Goal: Information Seeking & Learning: Learn about a topic

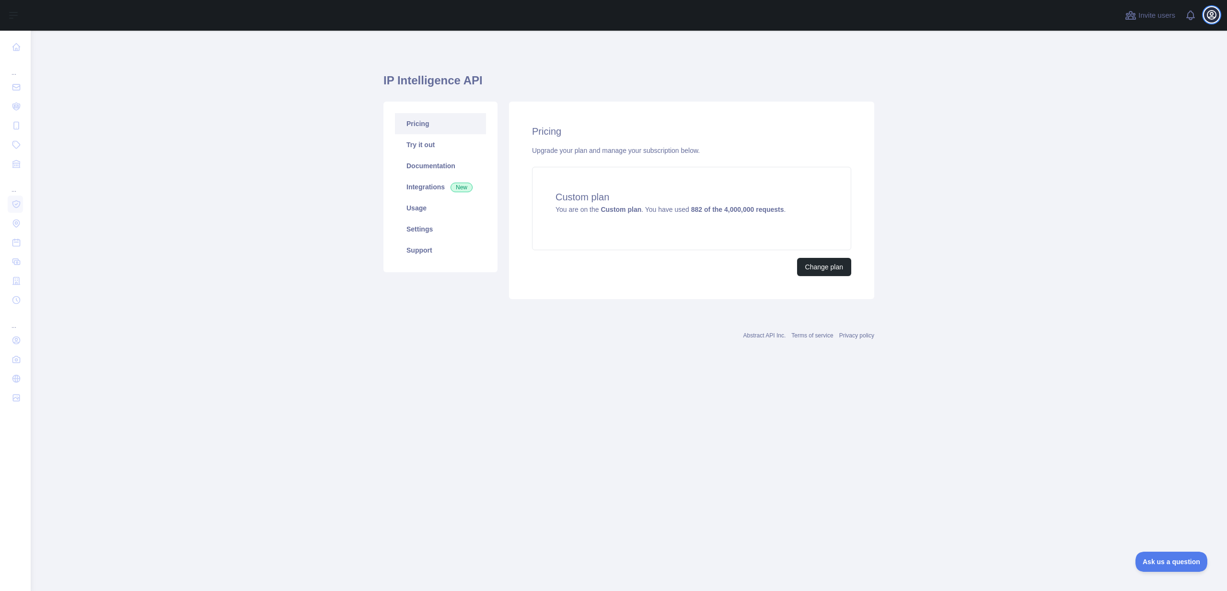
click at [1209, 18] on icon "button" at bounding box center [1212, 15] width 12 height 12
click at [1022, 91] on main "IP Intelligence API Pricing Try it out Documentation Integrations New Usage Set…" at bounding box center [629, 311] width 1196 height 560
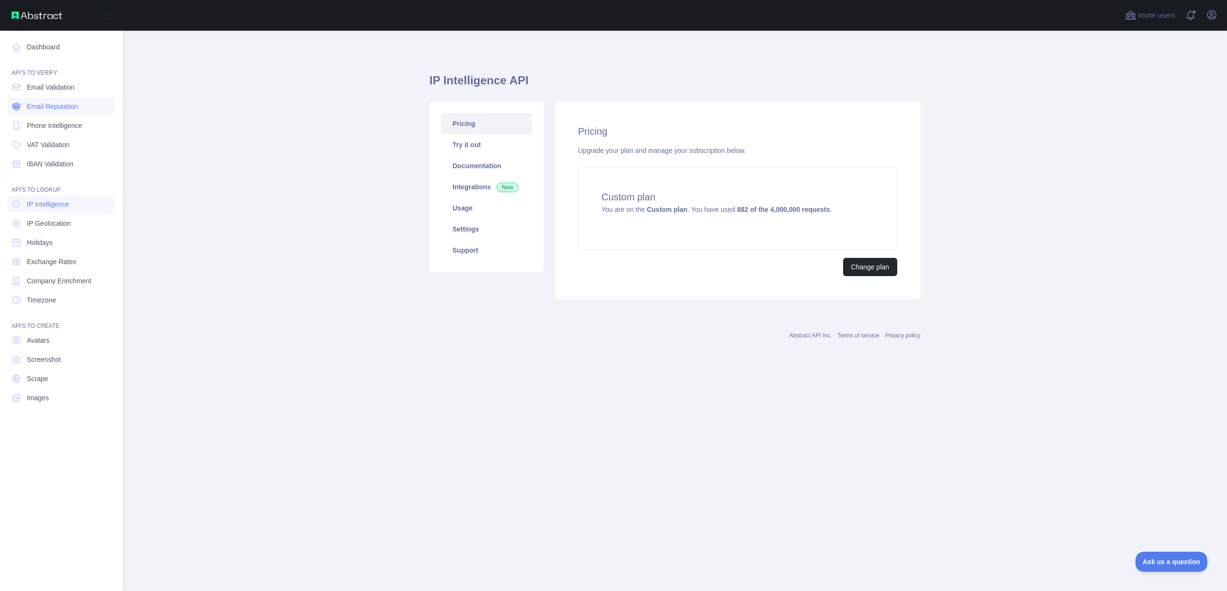
click at [47, 106] on span "Email Reputation" at bounding box center [52, 107] width 51 height 10
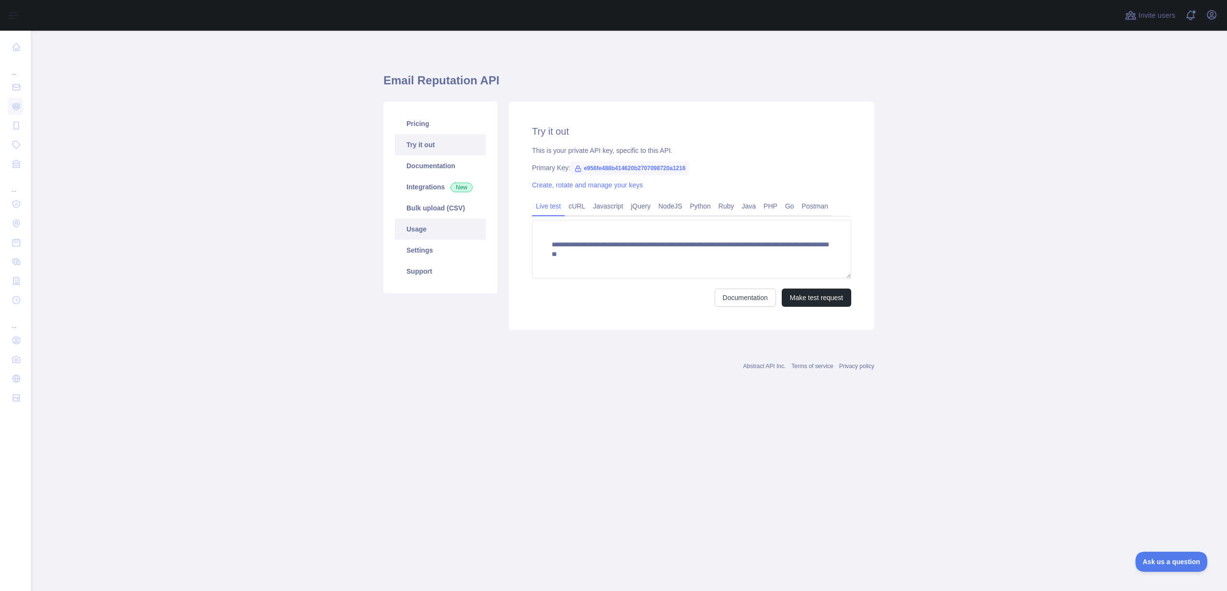
click at [428, 227] on link "Usage" at bounding box center [440, 229] width 91 height 21
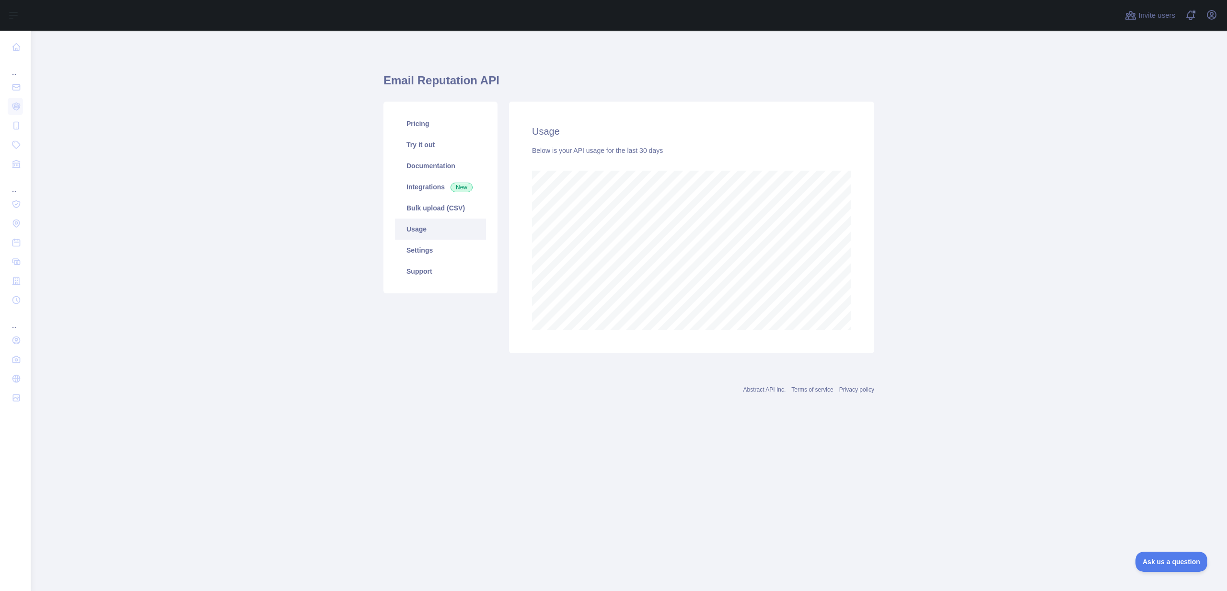
scroll to position [560, 1196]
click at [446, 251] on link "Settings" at bounding box center [440, 250] width 91 height 21
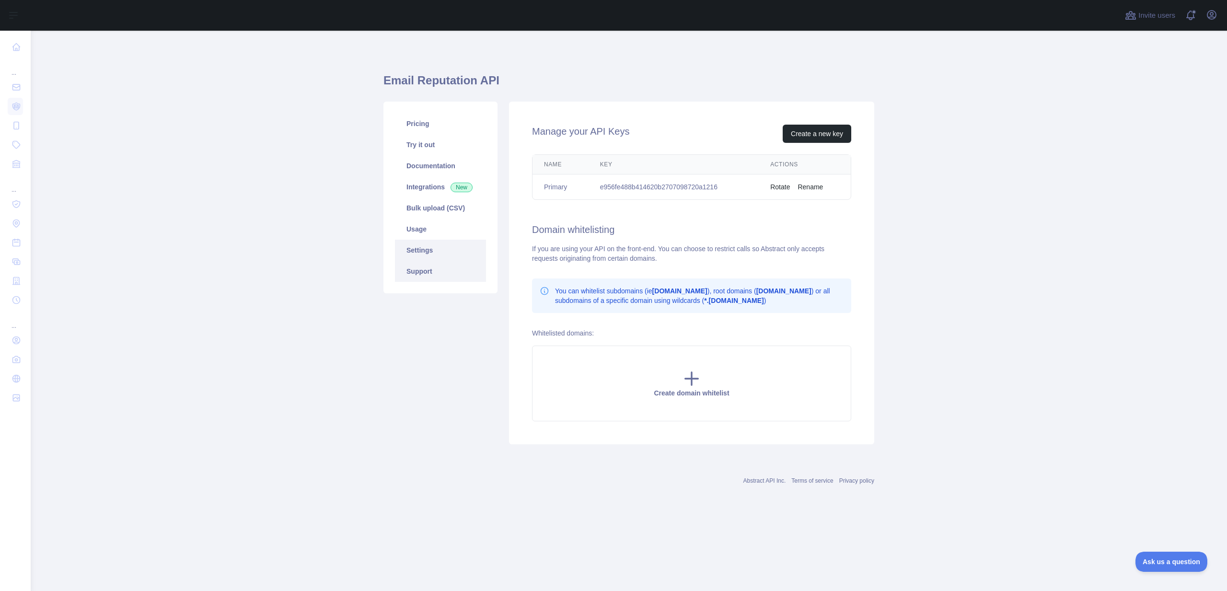
click at [429, 266] on link "Support" at bounding box center [440, 271] width 91 height 21
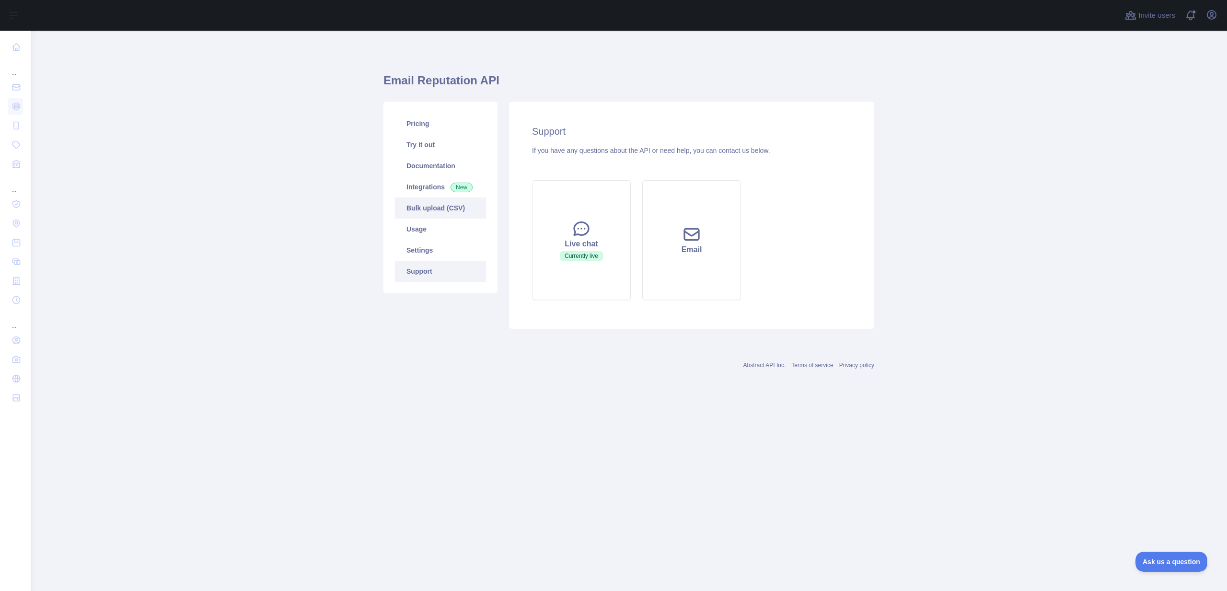
click at [429, 209] on link "Bulk upload (CSV)" at bounding box center [440, 207] width 91 height 21
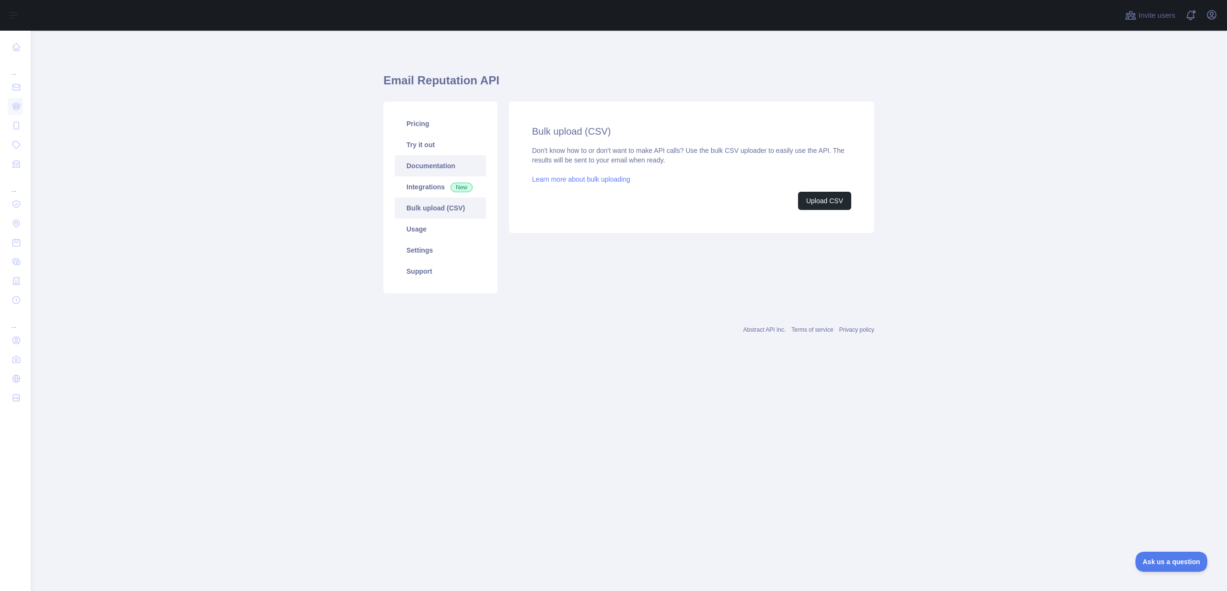
click at [419, 161] on link "Documentation" at bounding box center [440, 165] width 91 height 21
click at [426, 140] on link "Try it out" at bounding box center [440, 144] width 91 height 21
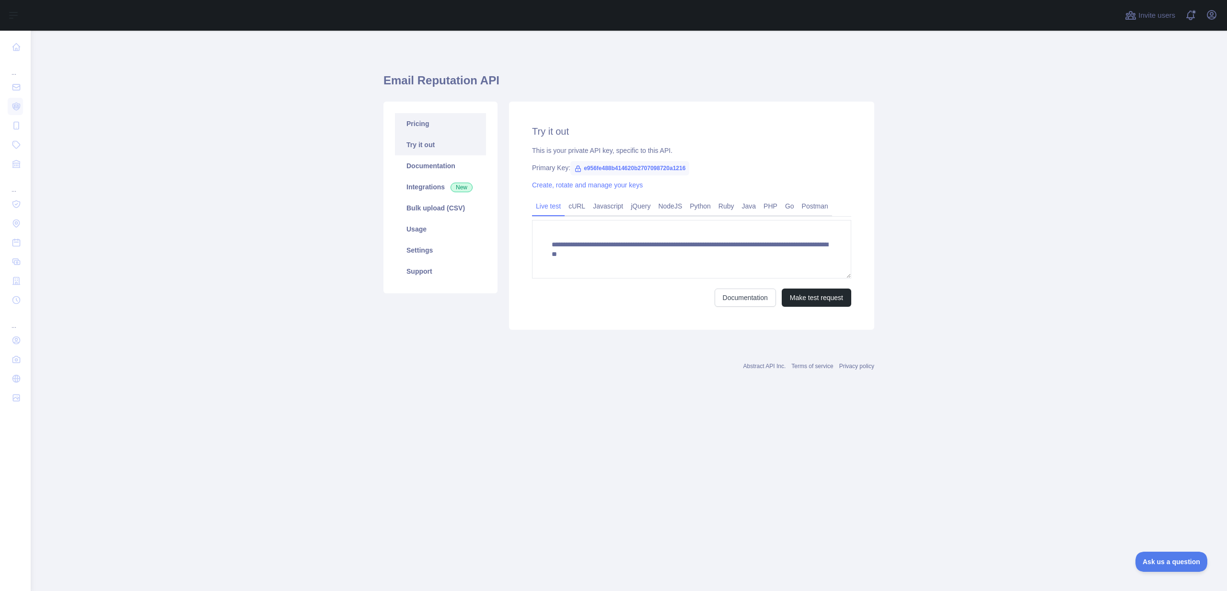
click at [430, 123] on link "Pricing" at bounding box center [440, 123] width 91 height 21
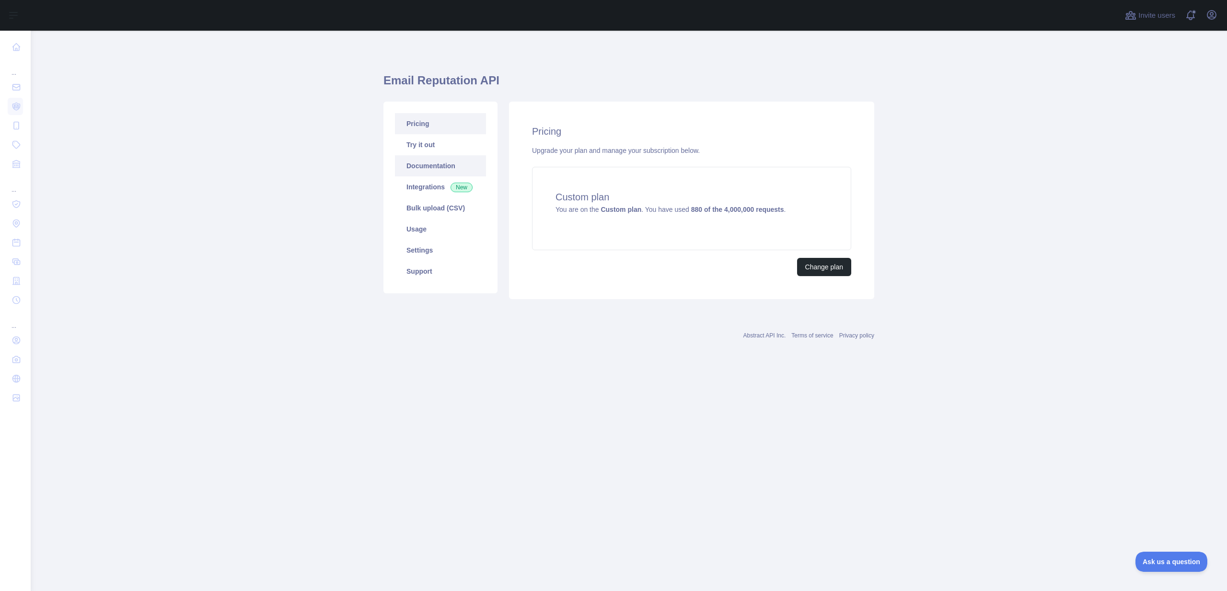
click at [436, 162] on link "Documentation" at bounding box center [440, 165] width 91 height 21
click at [461, 166] on link "Documentation" at bounding box center [440, 165] width 91 height 21
